Goal: Task Accomplishment & Management: Manage account settings

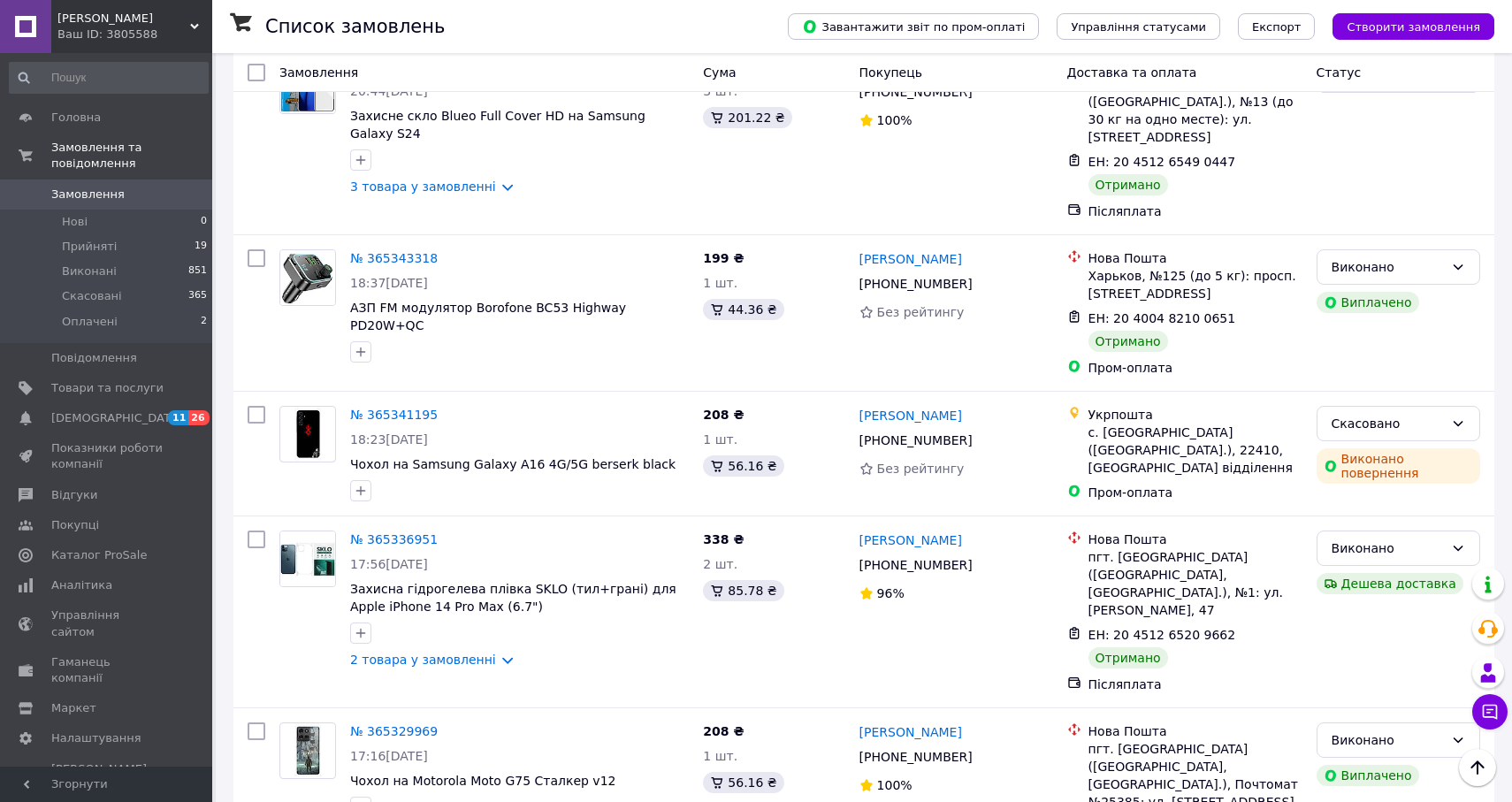
scroll to position [8349, 0]
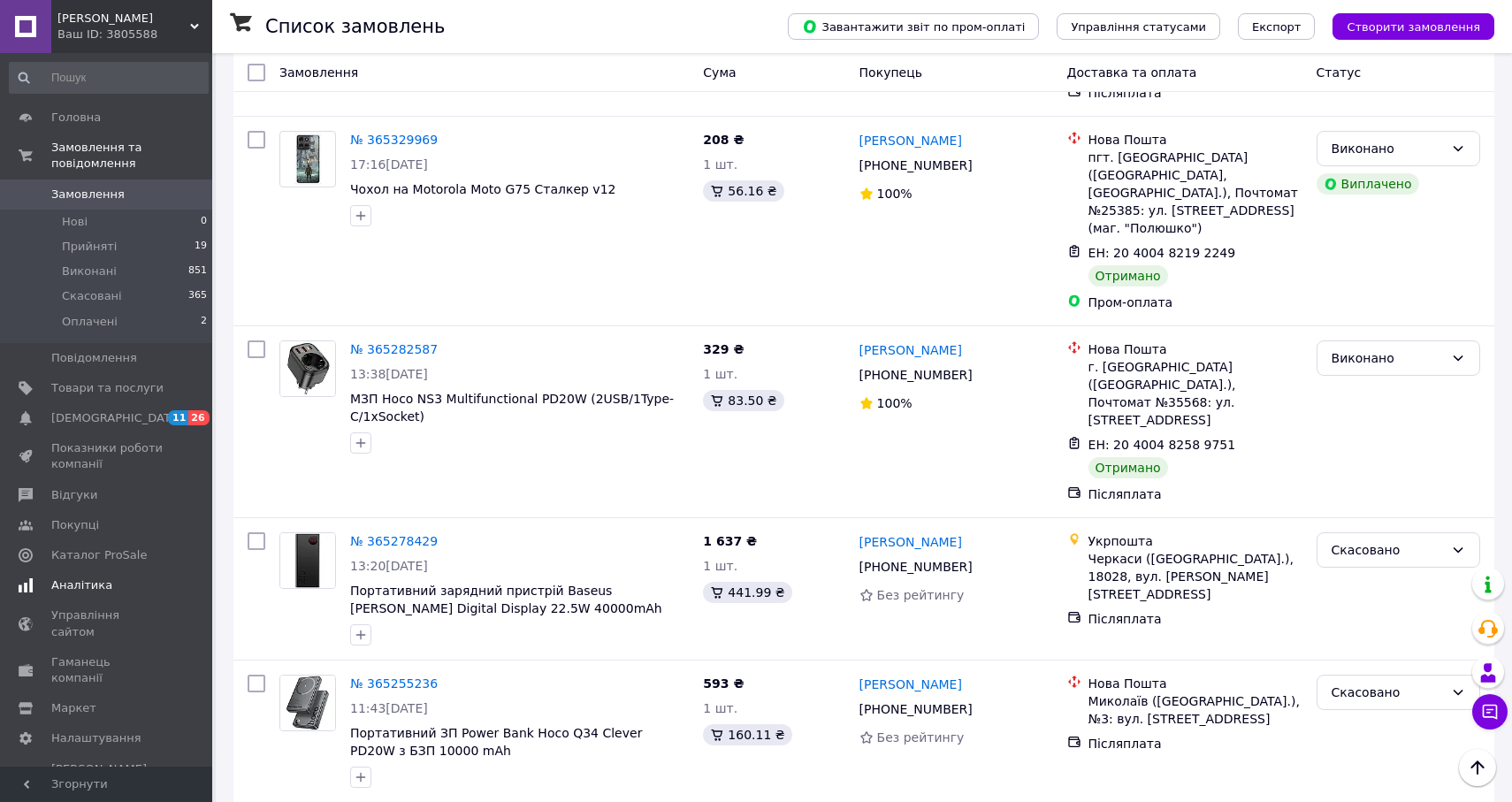
click at [116, 583] on span "Аналітика" at bounding box center [108, 585] width 113 height 16
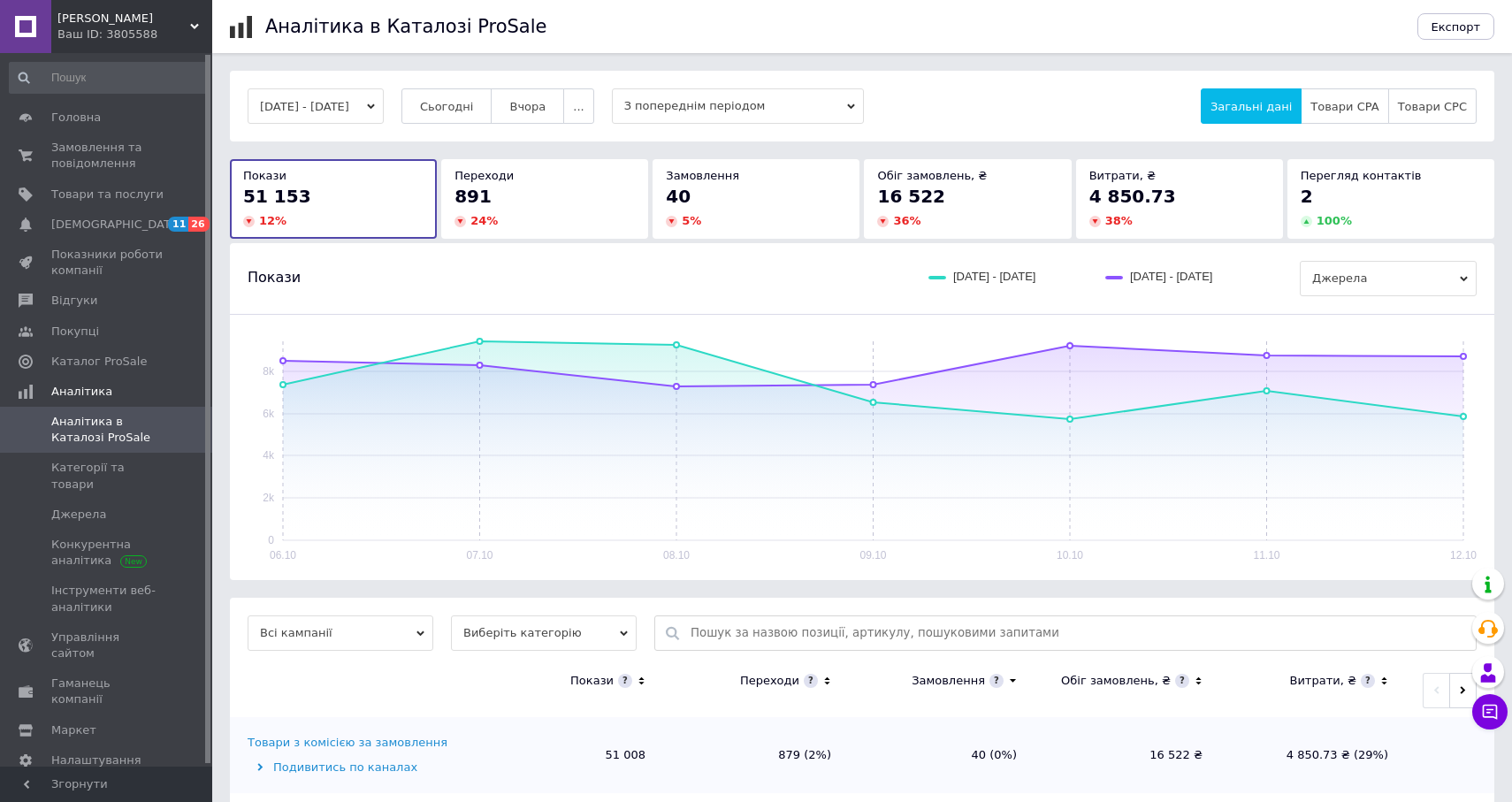
click at [384, 104] on button "[DATE] - [DATE]" at bounding box center [316, 106] width 137 height 35
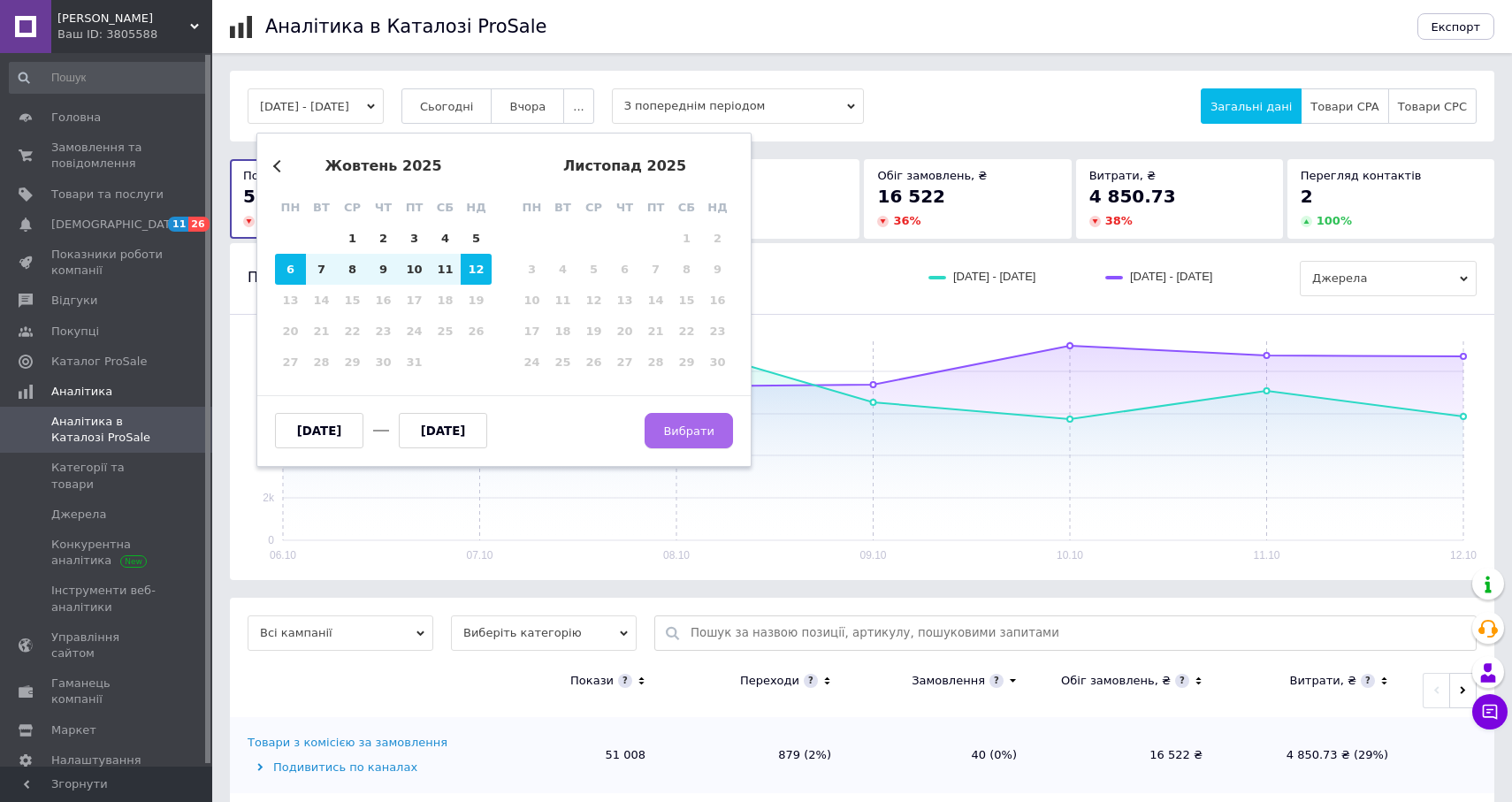
click at [700, 441] on button "Вибрати" at bounding box center [689, 430] width 89 height 35
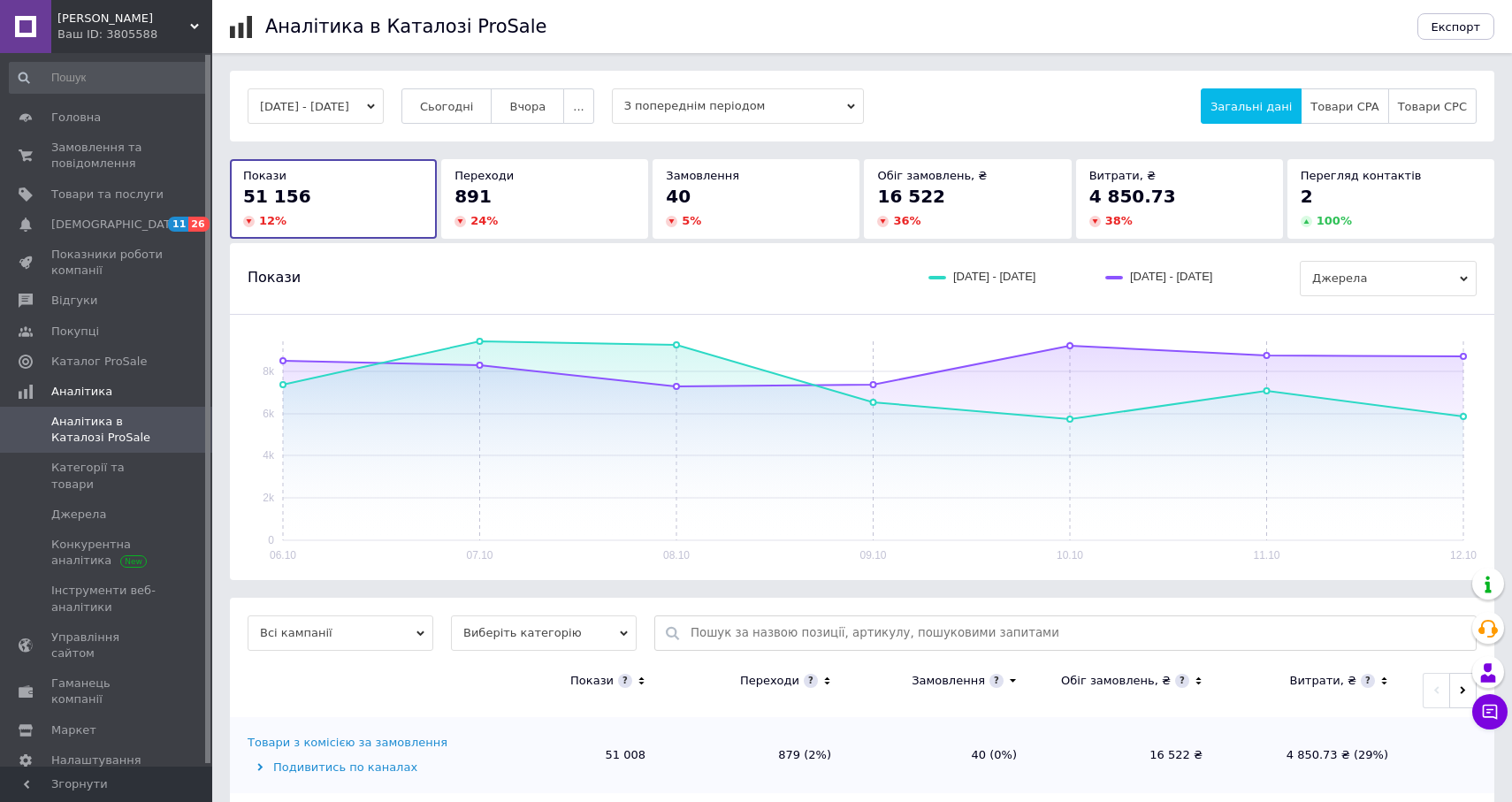
click at [697, 203] on div "40" at bounding box center [755, 196] width 180 height 25
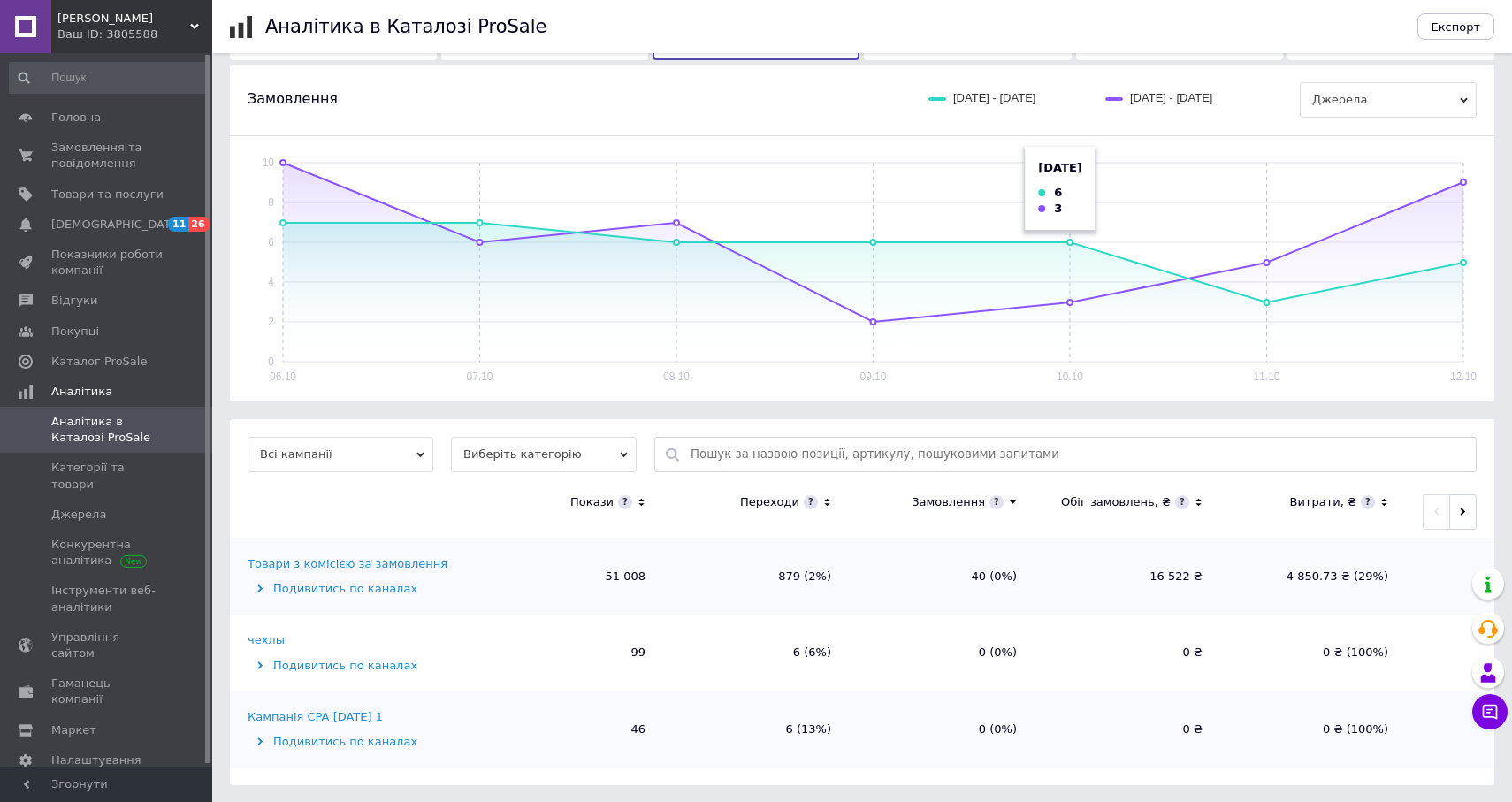
scroll to position [178, 0]
click at [137, 221] on span "[DEMOGRAPHIC_DATA]" at bounding box center [108, 224] width 113 height 16
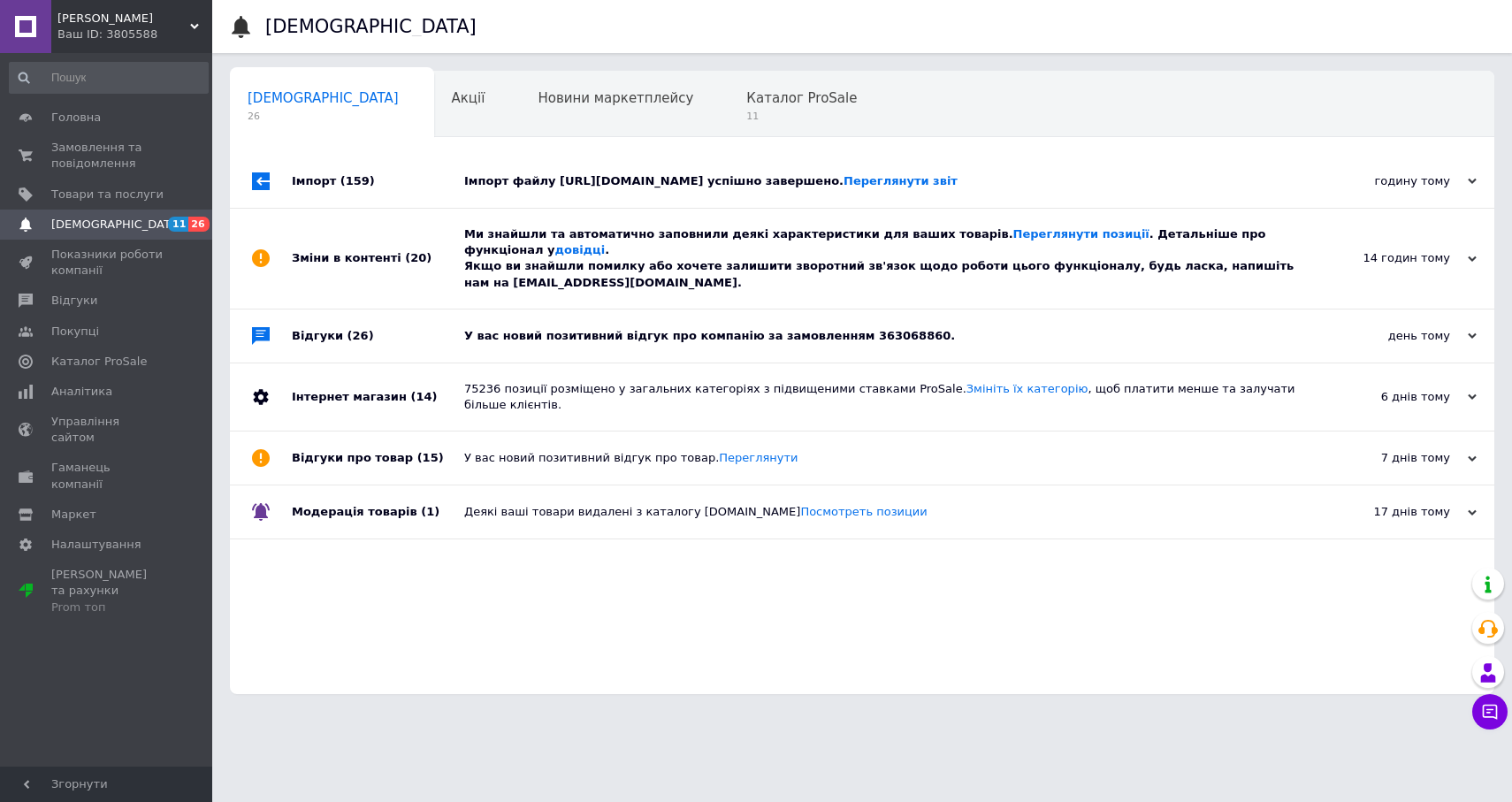
click at [622, 332] on div "У вас новий позитивний відгук про компанію за замовленням 363068860." at bounding box center [882, 335] width 835 height 16
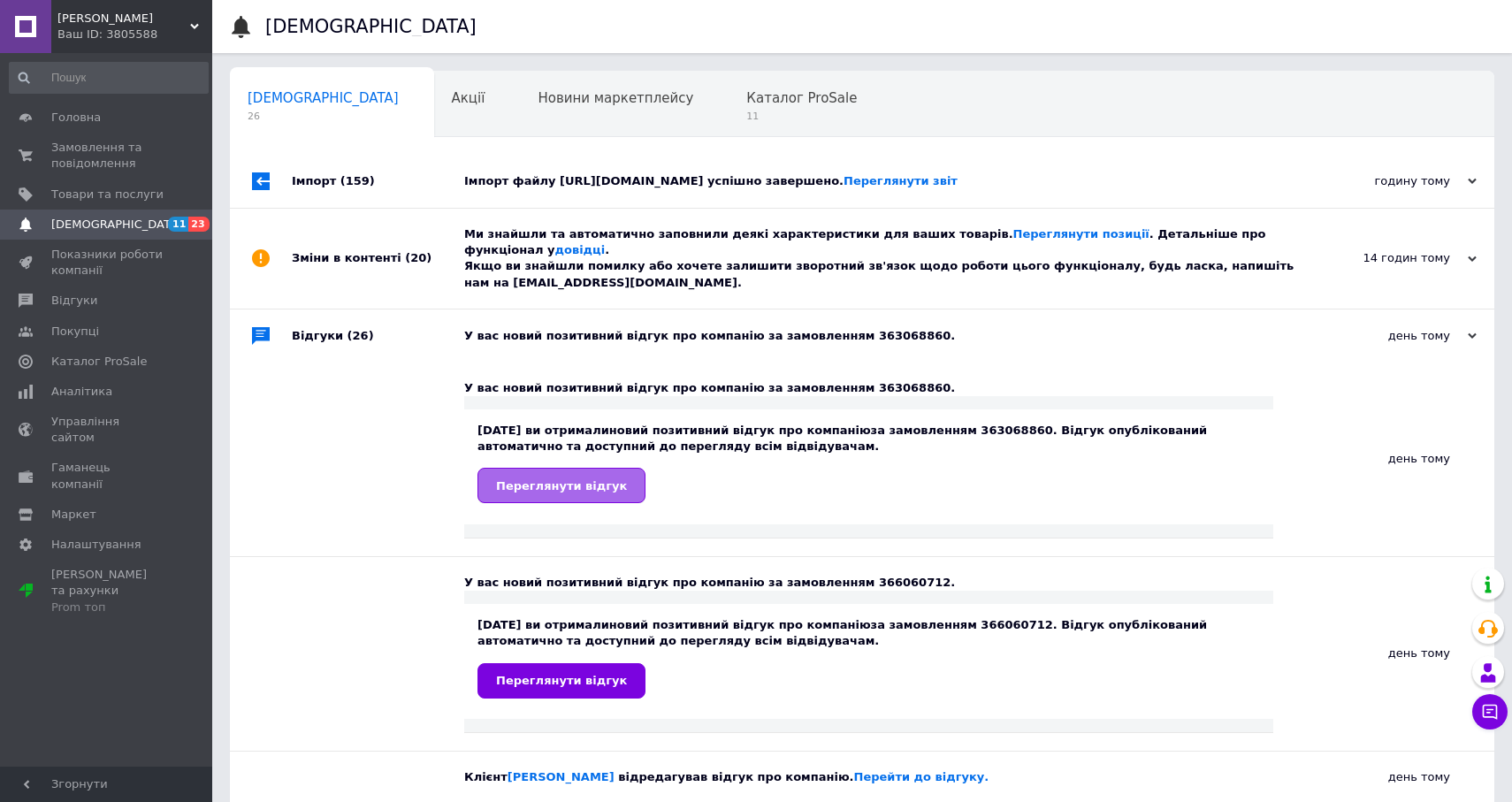
click at [597, 481] on span "Переглянути відгук" at bounding box center [561, 485] width 131 height 13
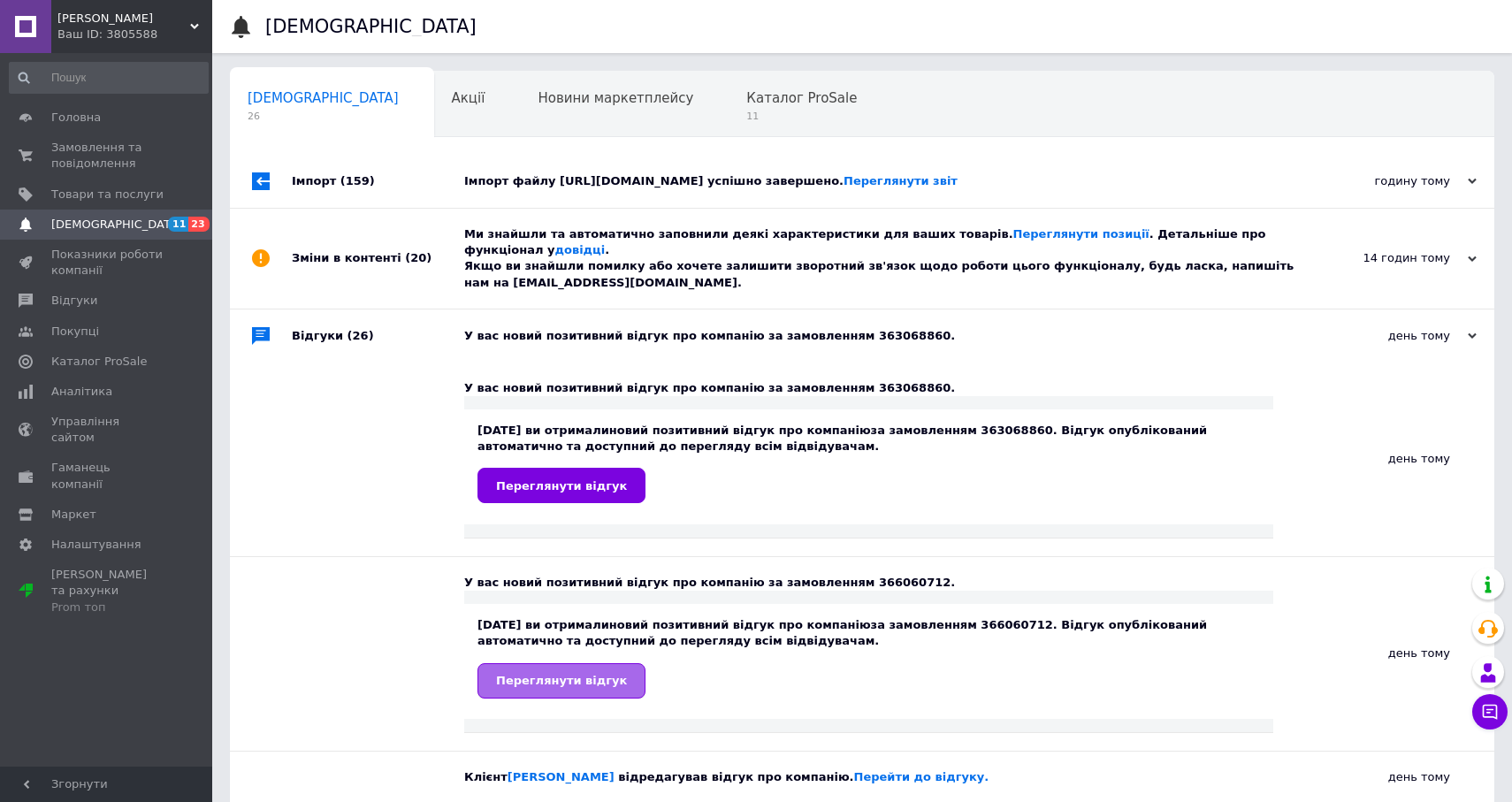
click at [589, 671] on link "Переглянути відгук" at bounding box center [561, 681] width 168 height 35
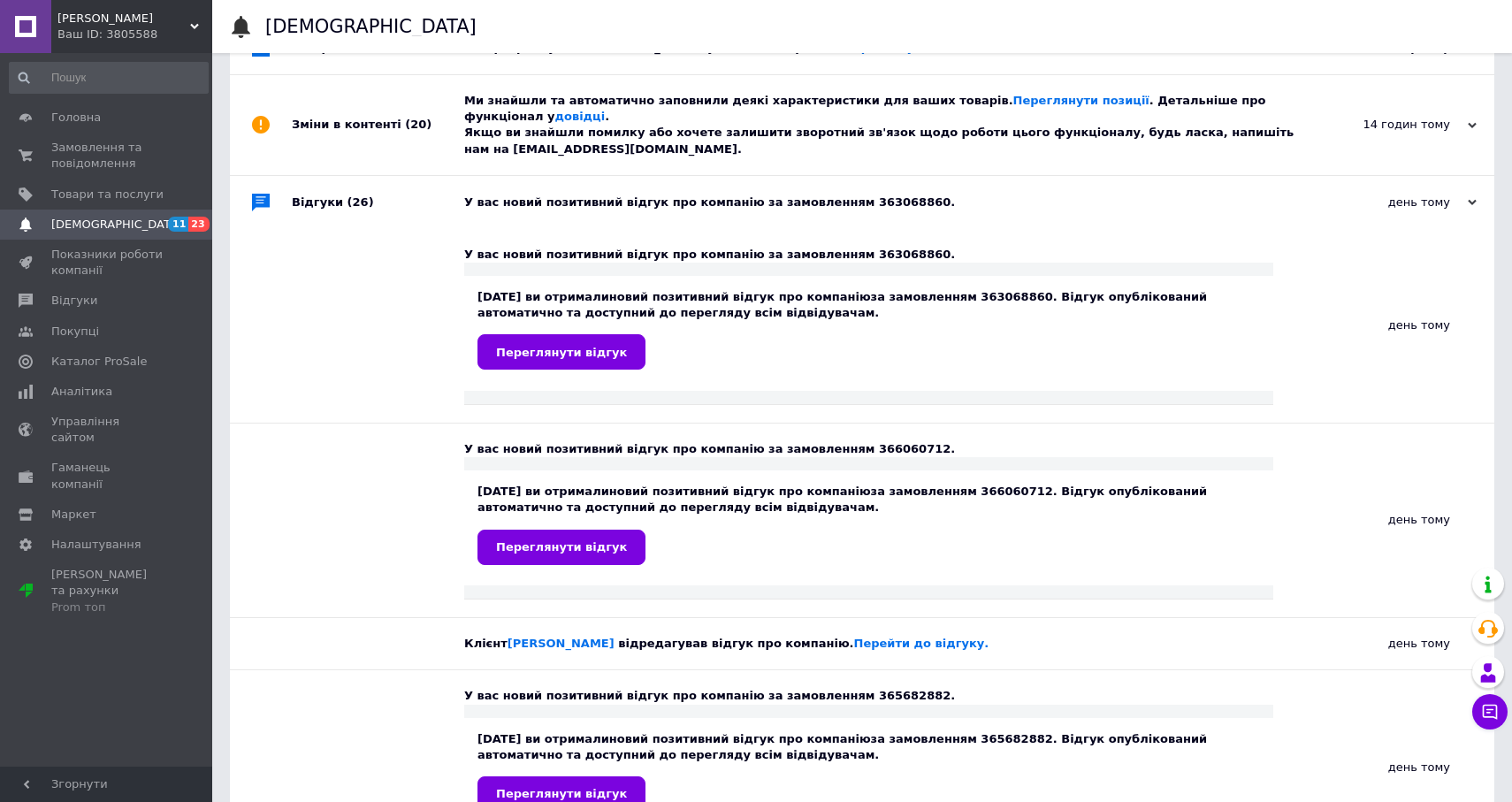
scroll to position [393, 0]
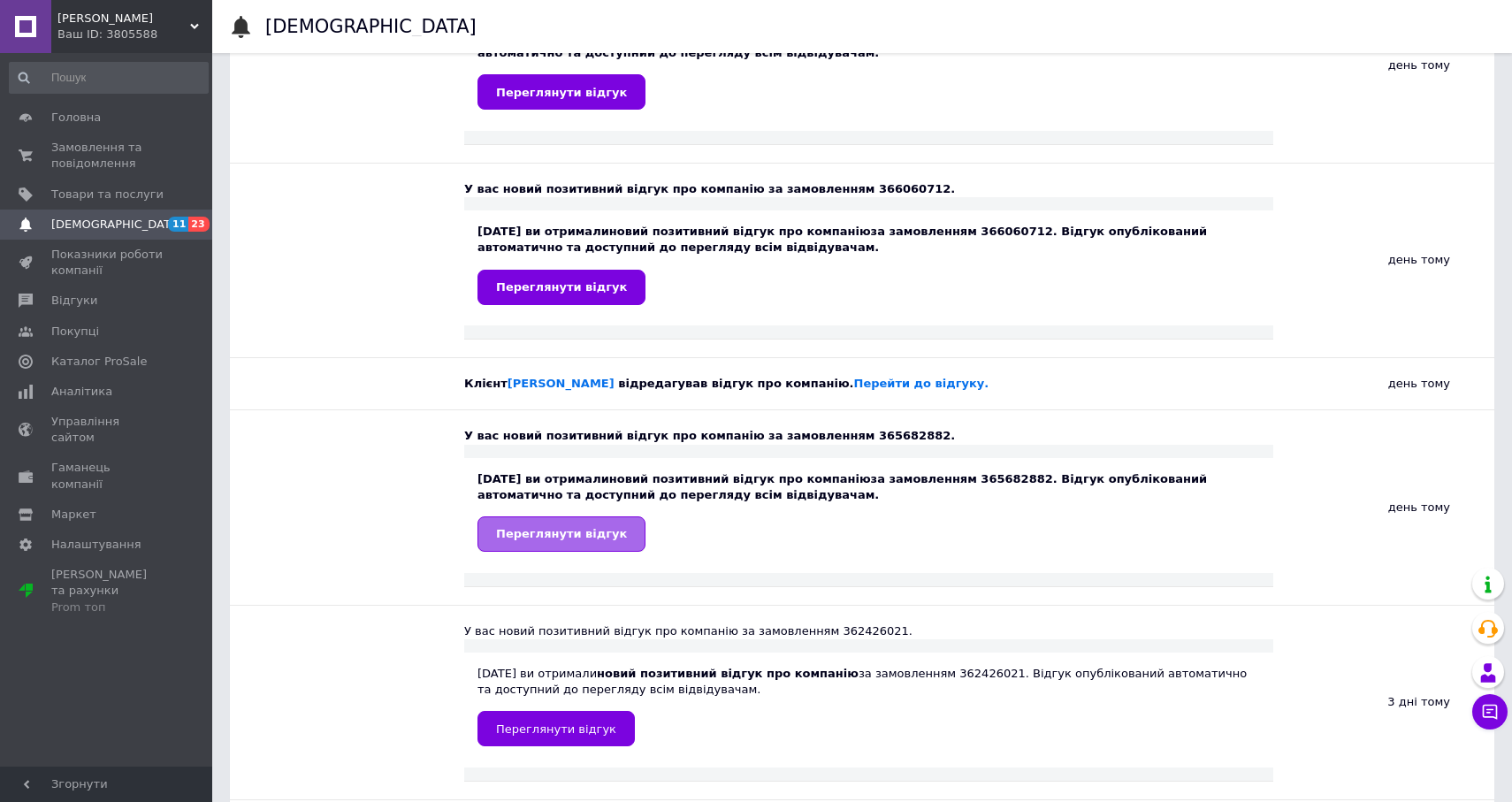
click at [601, 517] on link "Переглянути відгук" at bounding box center [561, 534] width 168 height 35
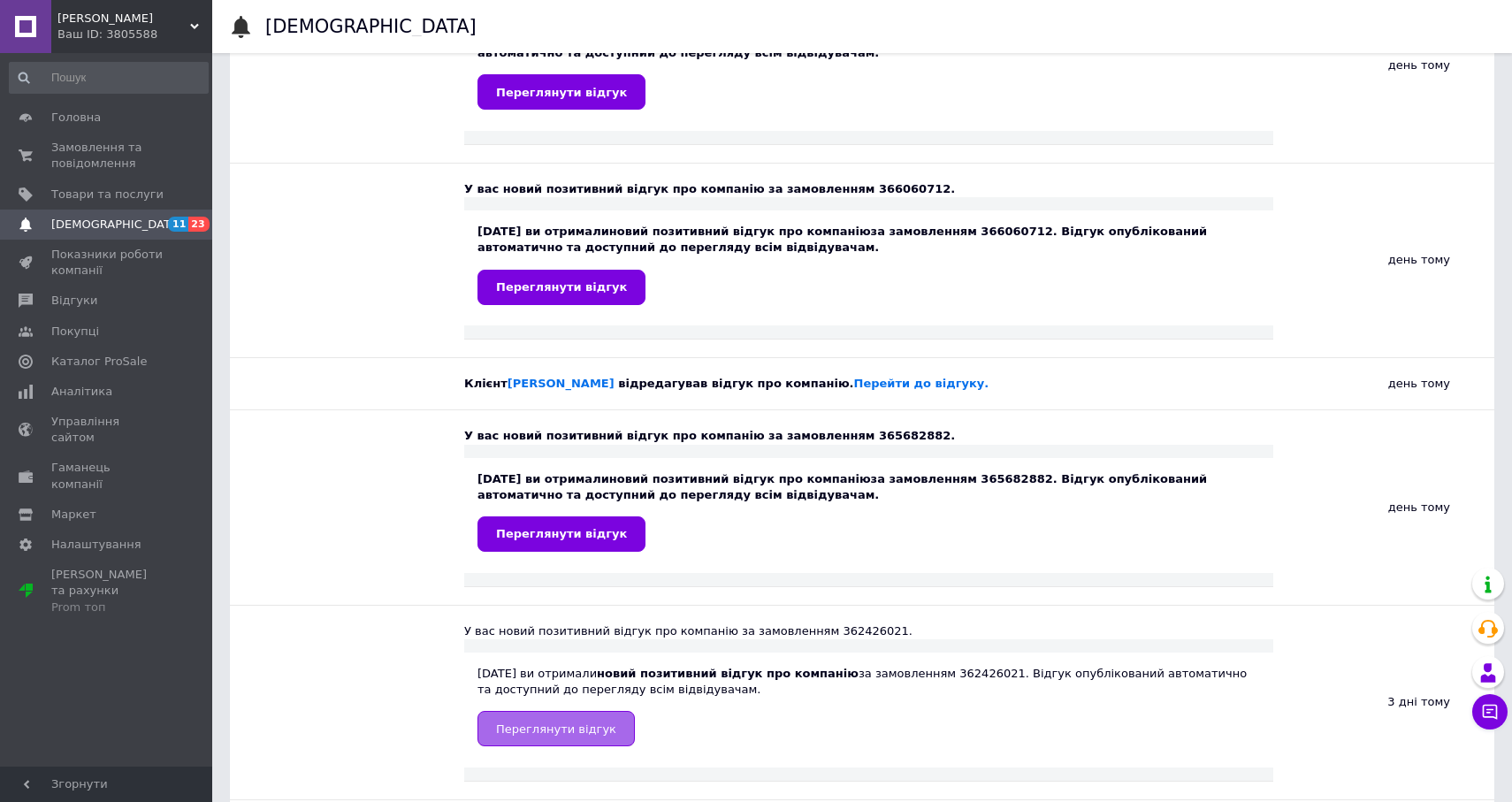
click at [601, 736] on link "Переглянути відгук" at bounding box center [556, 728] width 158 height 35
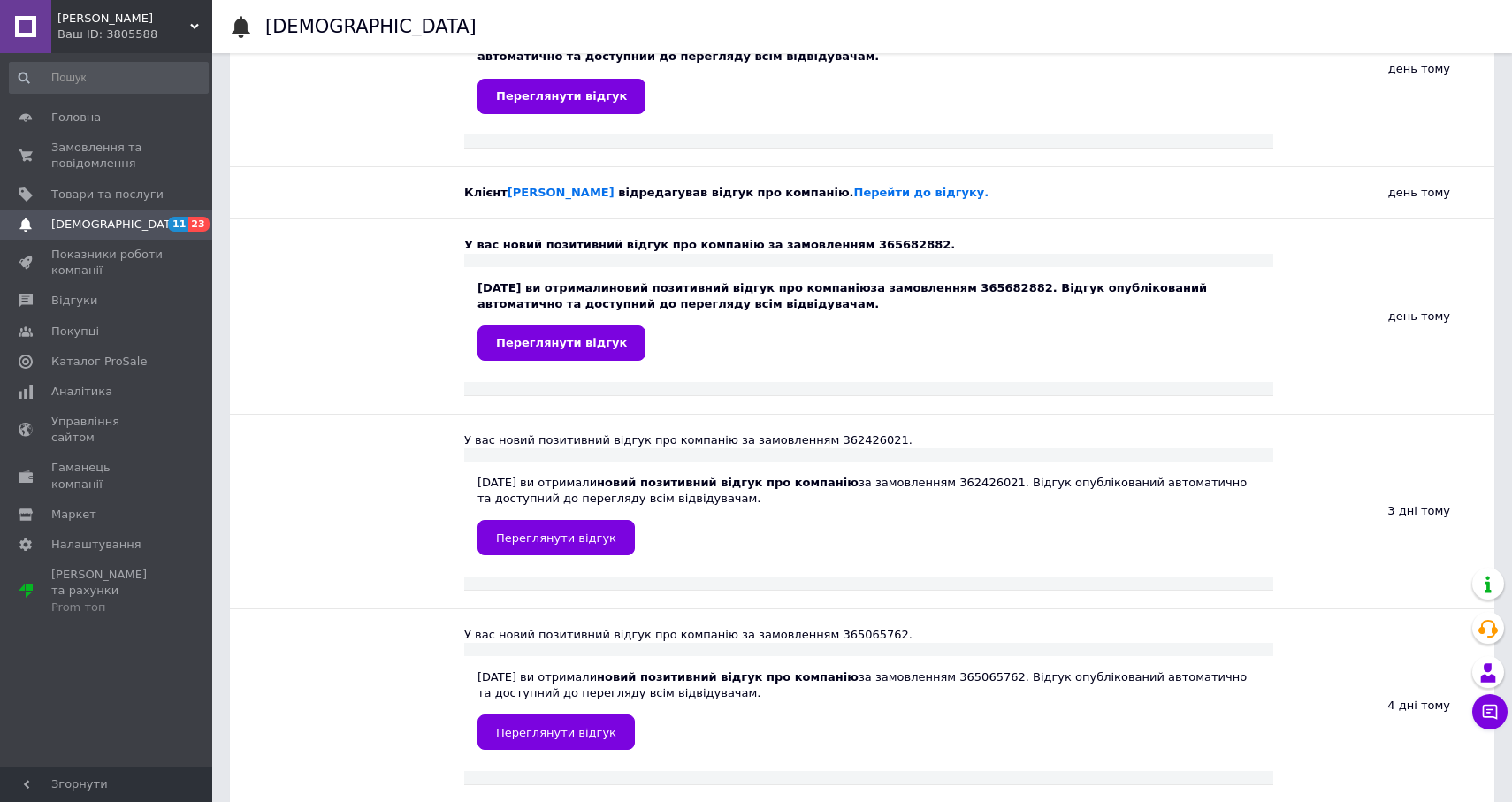
scroll to position [854, 0]
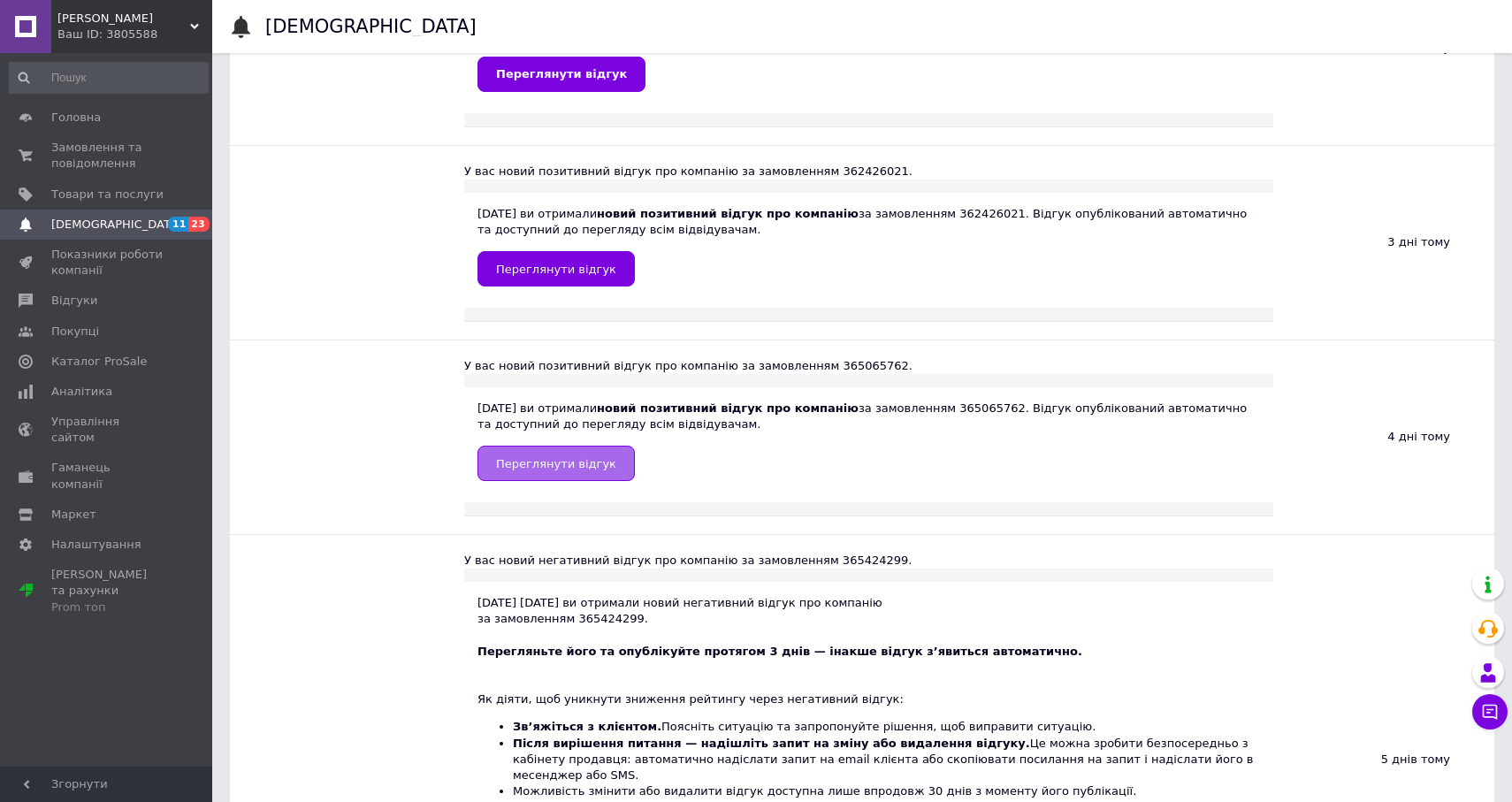
click at [573, 454] on link "Переглянути відгук" at bounding box center [556, 463] width 158 height 35
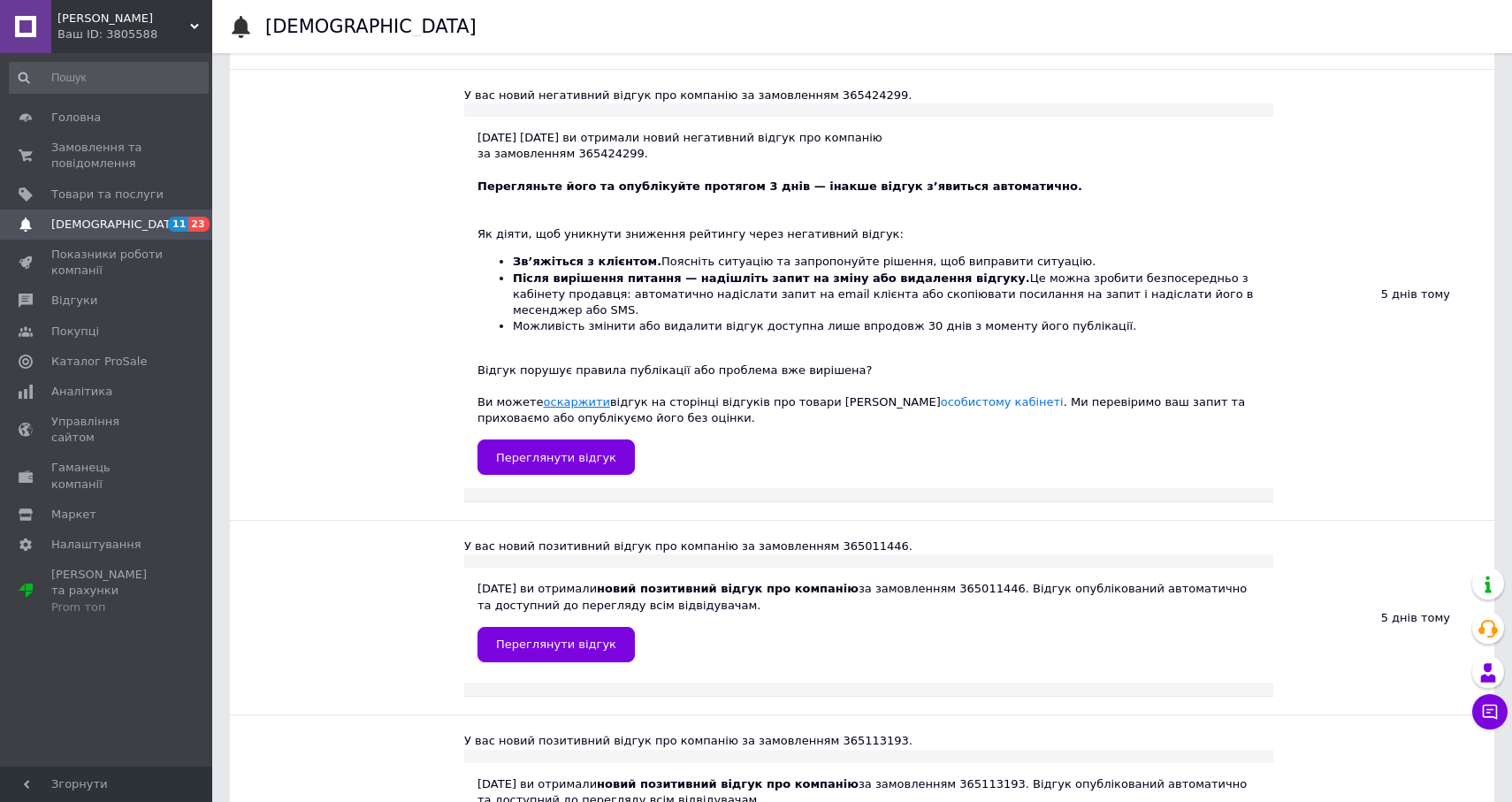
scroll to position [1318, 0]
click at [570, 451] on span "Переглянути відгук" at bounding box center [556, 458] width 120 height 13
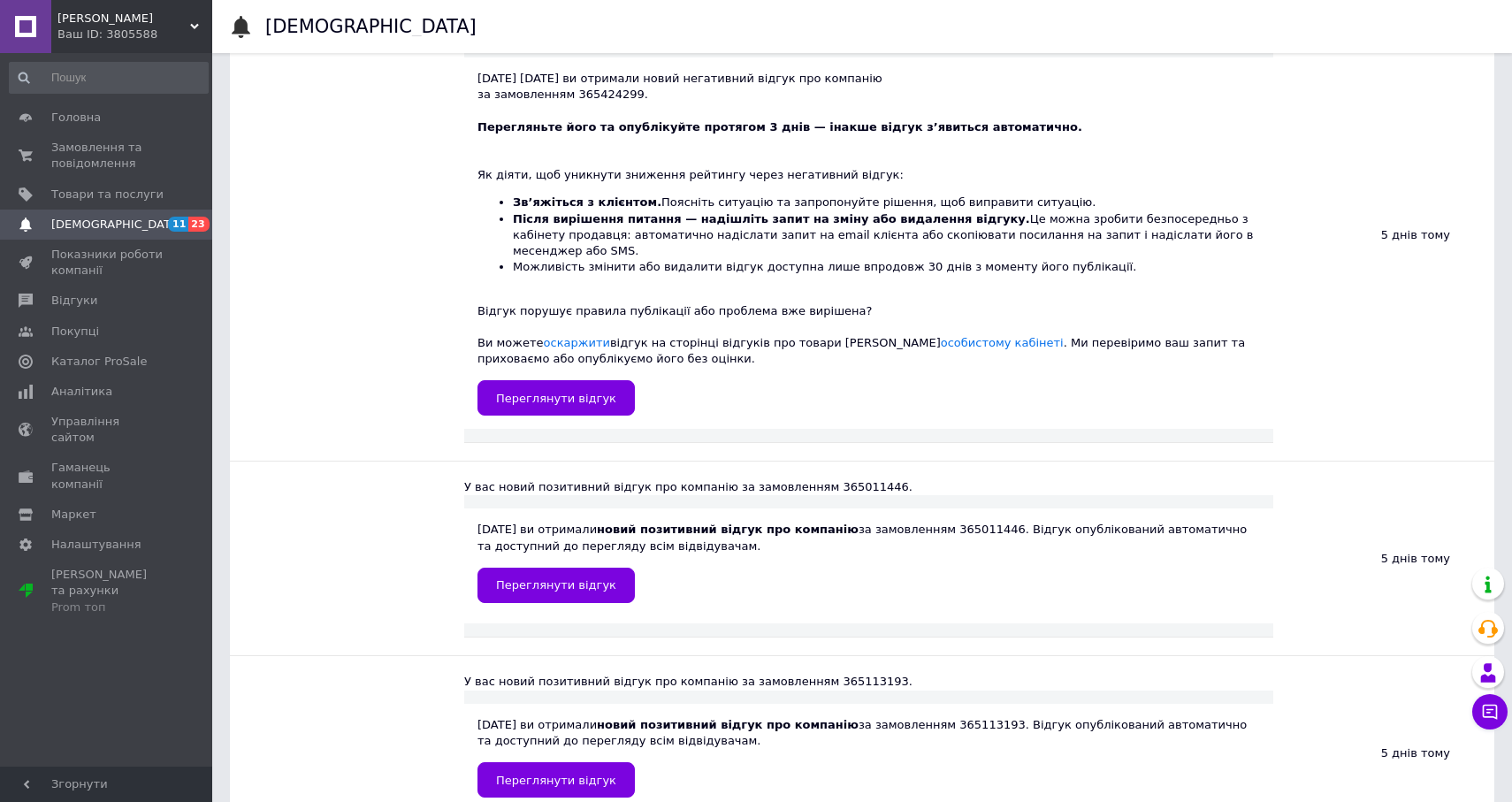
scroll to position [1446, 0]
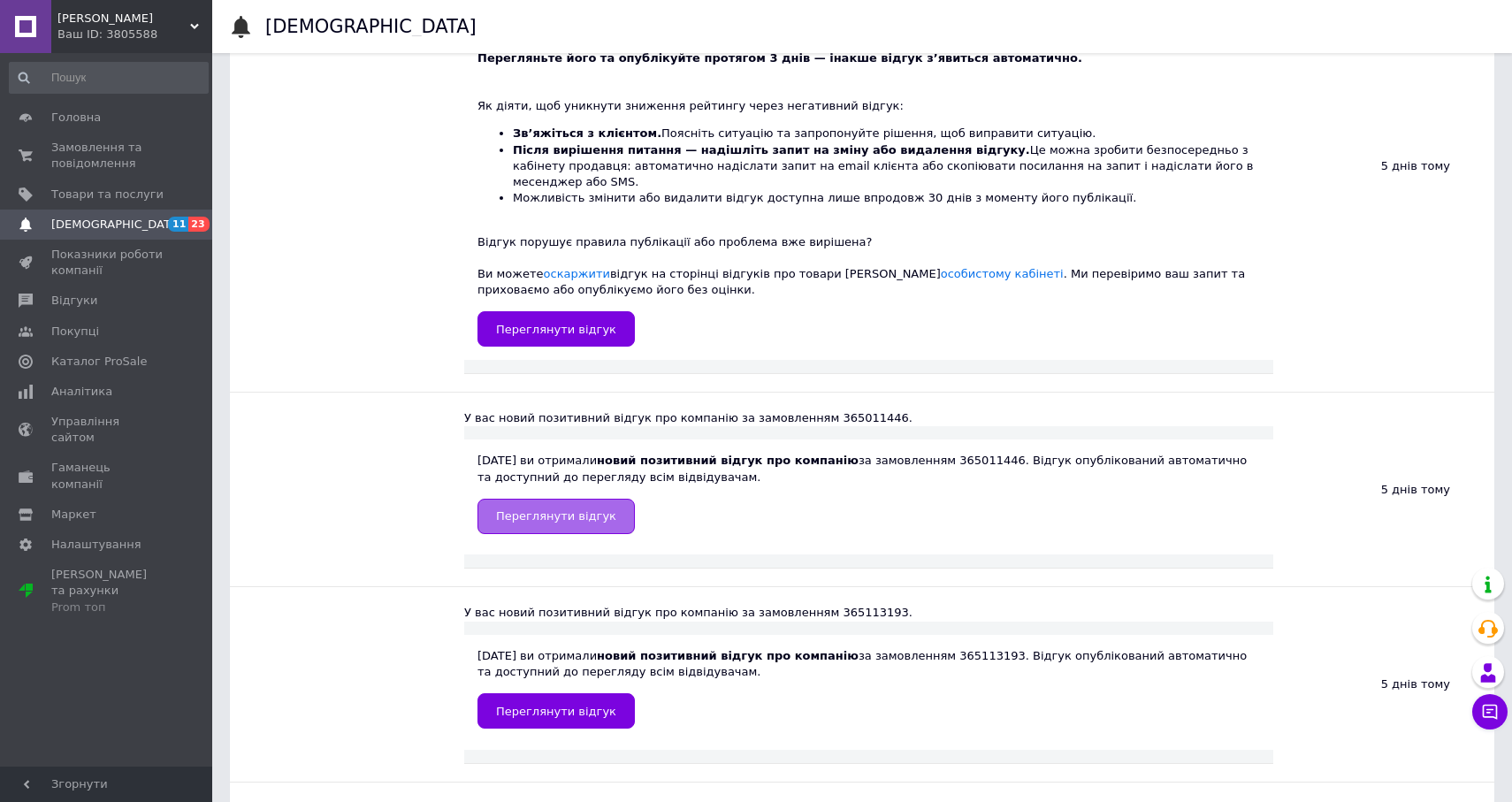
click at [607, 498] on link "Переглянути відгук" at bounding box center [556, 516] width 158 height 35
